Goal: Task Accomplishment & Management: Manage account settings

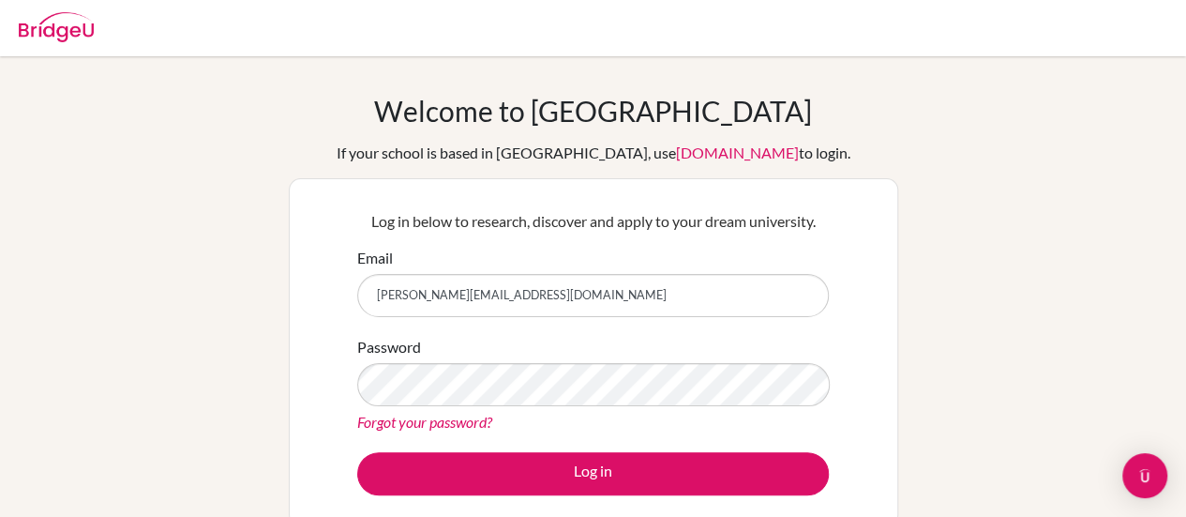
type input "[PERSON_NAME][EMAIL_ADDRESS][DOMAIN_NAME]"
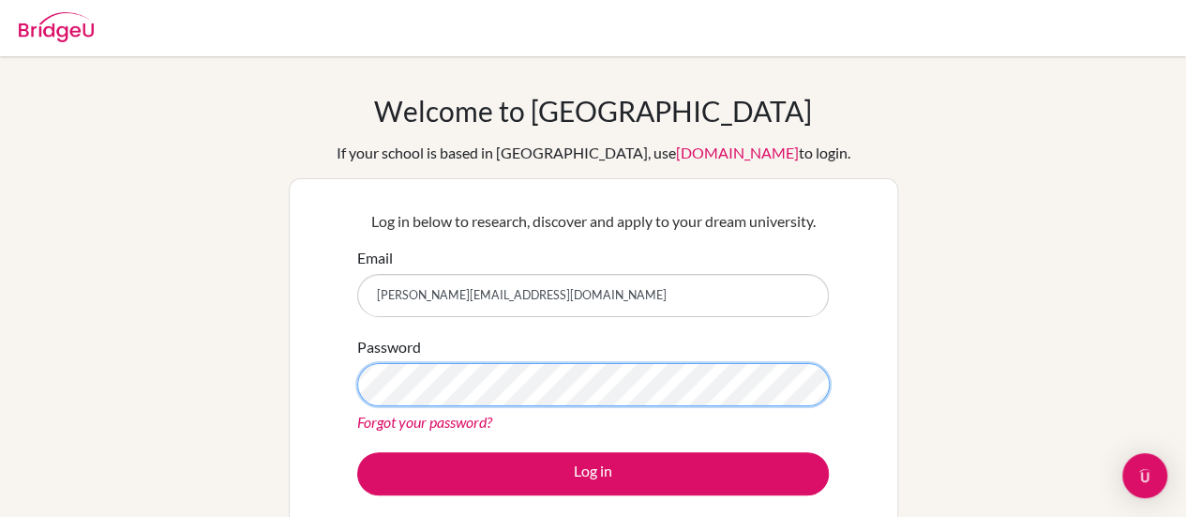
click at [357, 452] on button "Log in" at bounding box center [593, 473] width 472 height 43
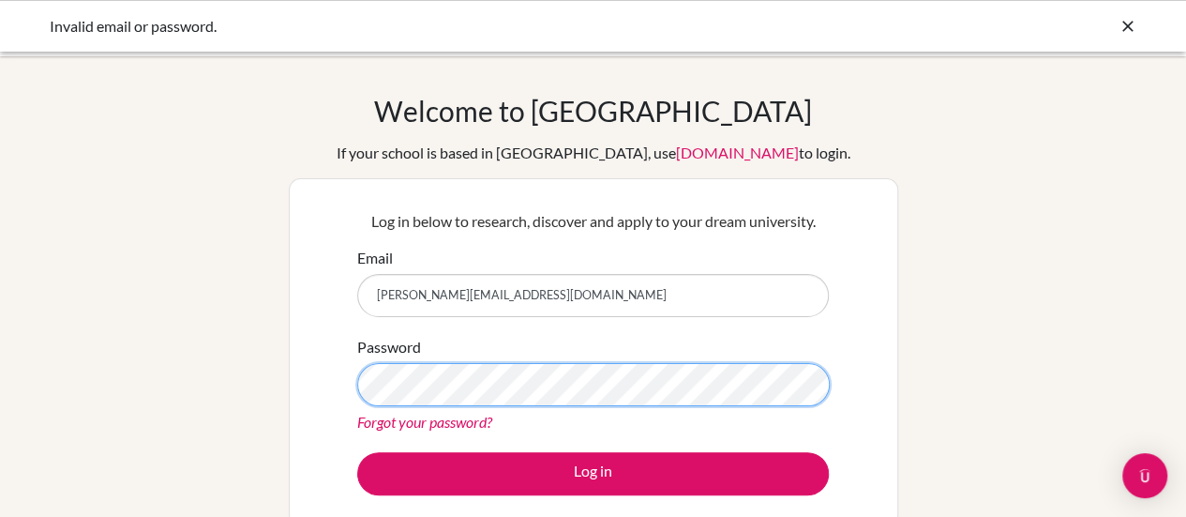
click at [357, 452] on button "Log in" at bounding box center [593, 473] width 472 height 43
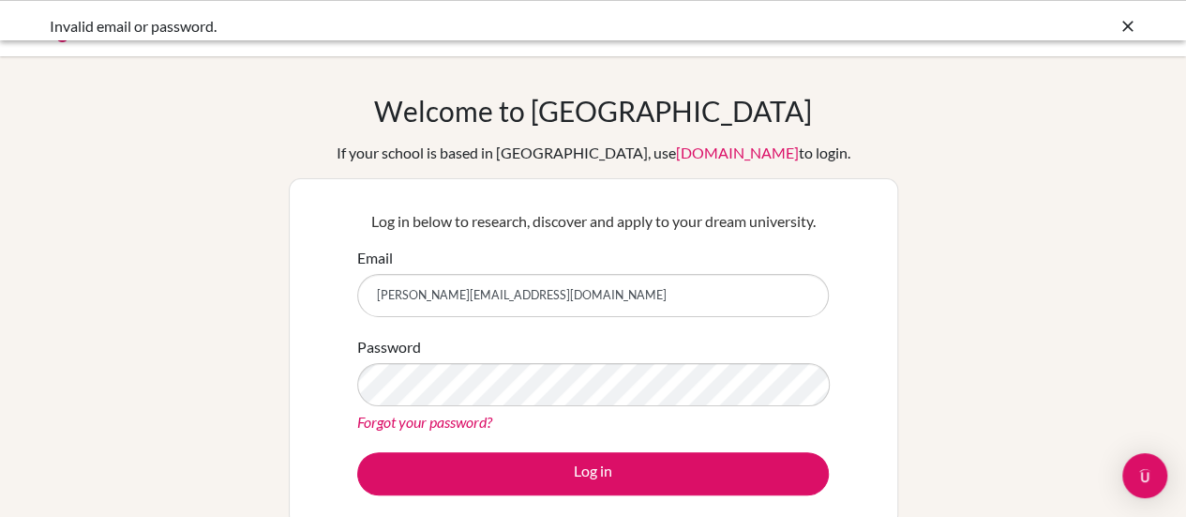
click at [456, 421] on link "Forgot your password?" at bounding box center [424, 422] width 135 height 18
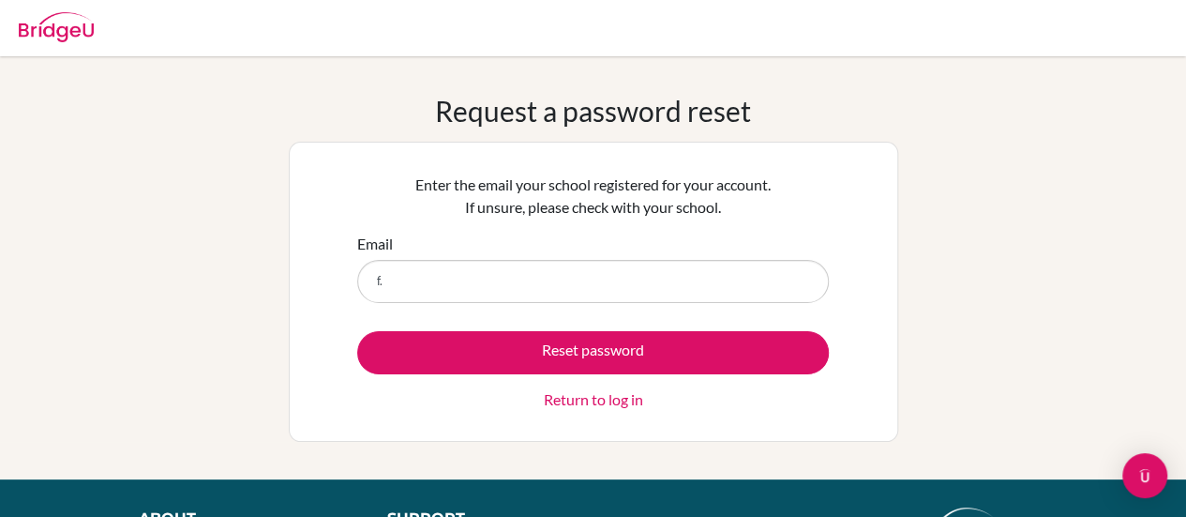
type input "[PERSON_NAME][EMAIL_ADDRESS][DOMAIN_NAME]"
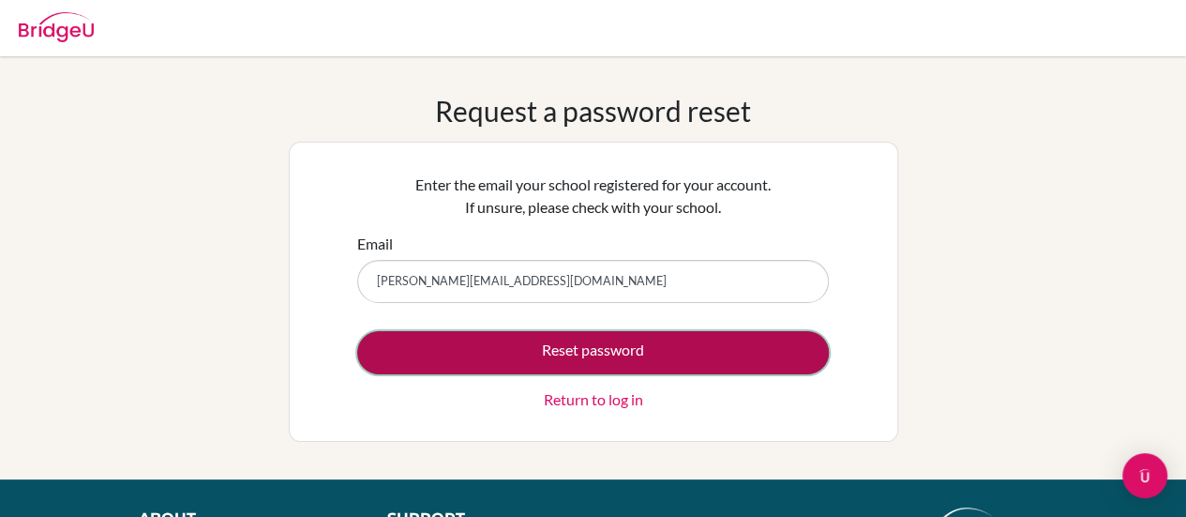
click at [533, 362] on button "Reset password" at bounding box center [593, 352] width 472 height 43
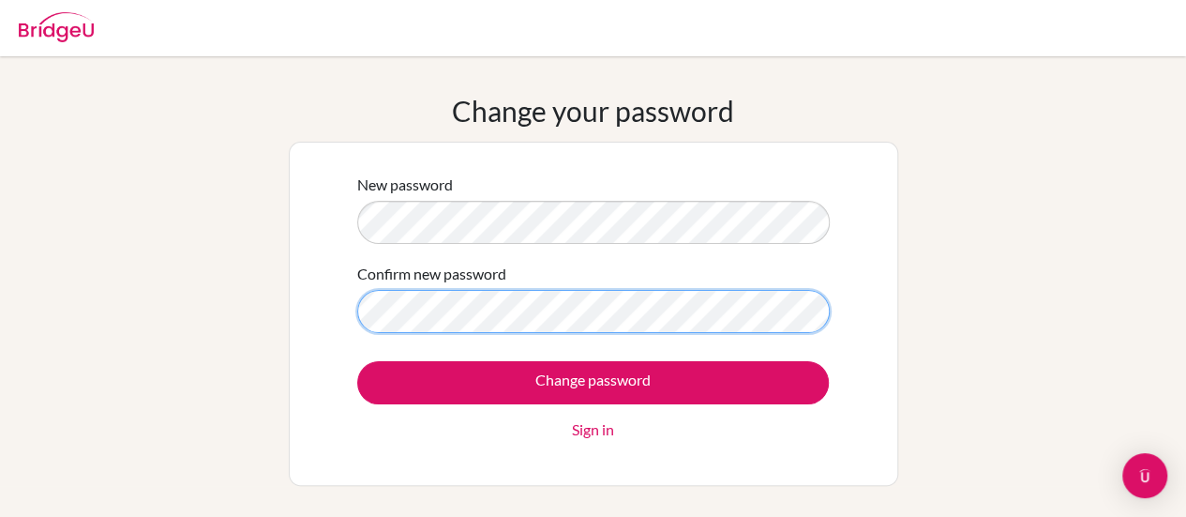
click at [357, 361] on input "Change password" at bounding box center [593, 382] width 472 height 43
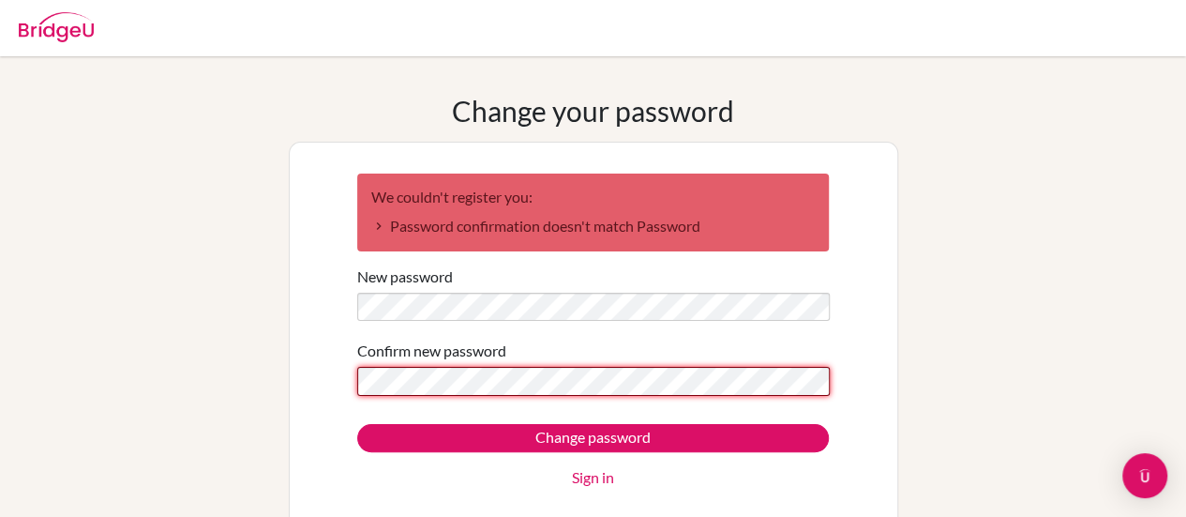
click at [357, 424] on input "Change password" at bounding box center [593, 438] width 472 height 28
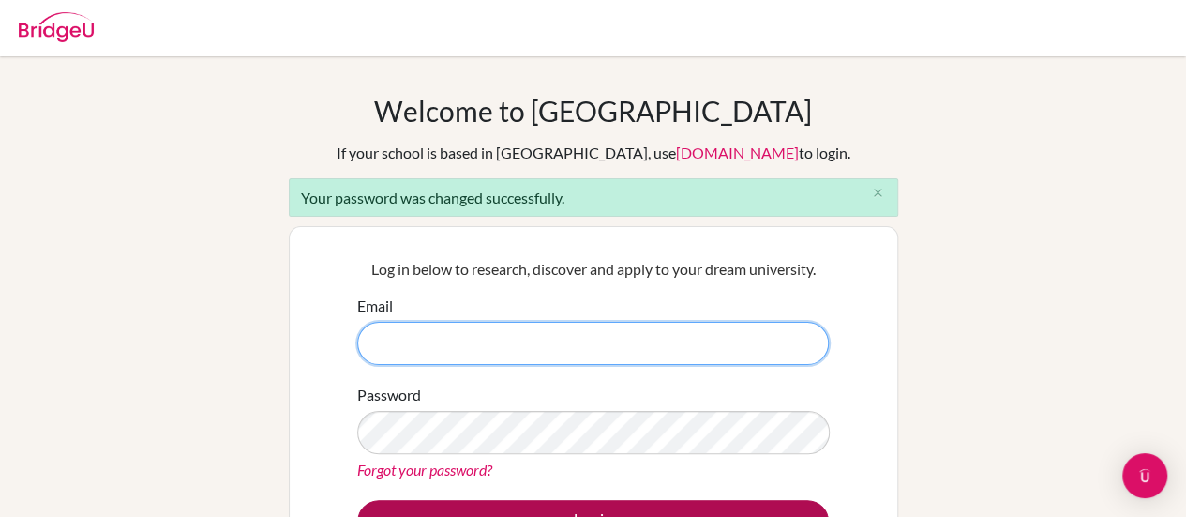
type input "[PERSON_NAME][EMAIL_ADDRESS][DOMAIN_NAME]"
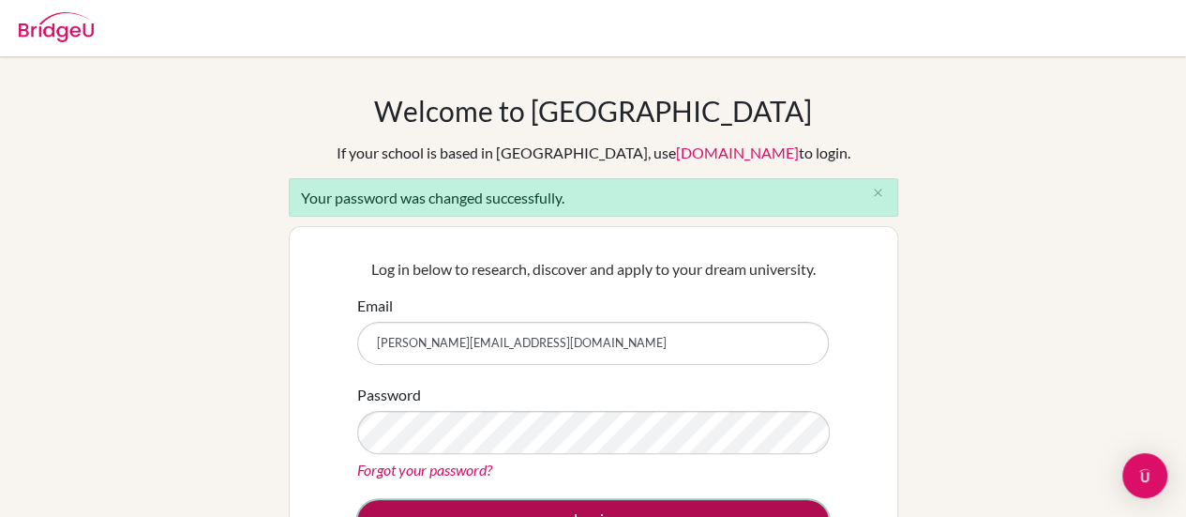
click at [527, 505] on button "Log in" at bounding box center [593, 521] width 472 height 43
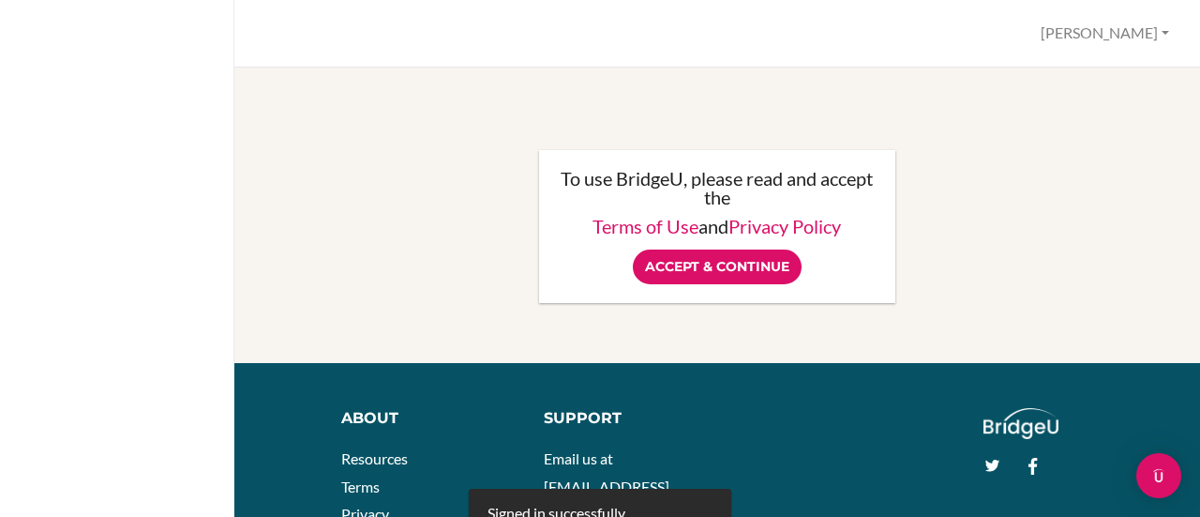
scroll to position [23, 0]
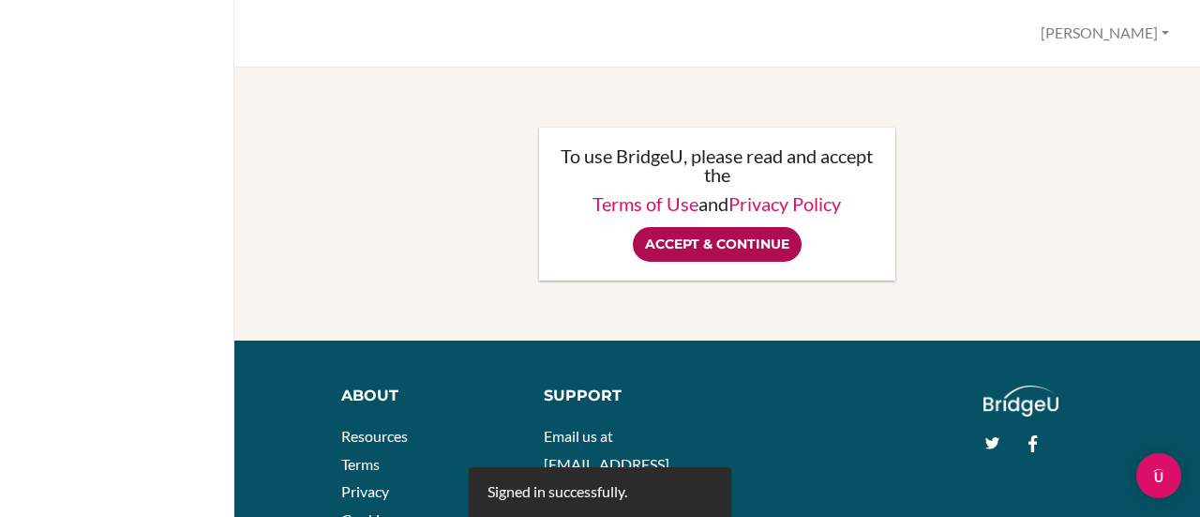
click at [696, 227] on input "Accept & Continue" at bounding box center [717, 244] width 169 height 35
